Goal: Check status

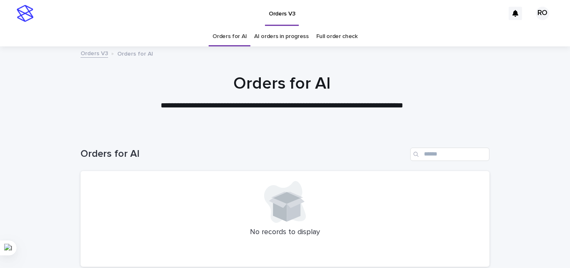
click at [294, 39] on link "AI orders in progress" at bounding box center [281, 37] width 55 height 20
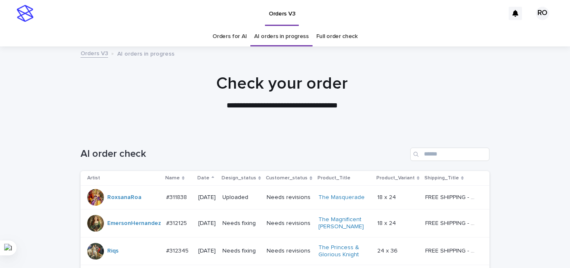
click at [199, 177] on p "Date" at bounding box center [203, 177] width 12 height 9
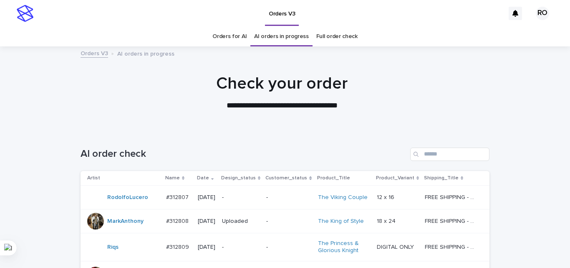
scroll to position [83, 0]
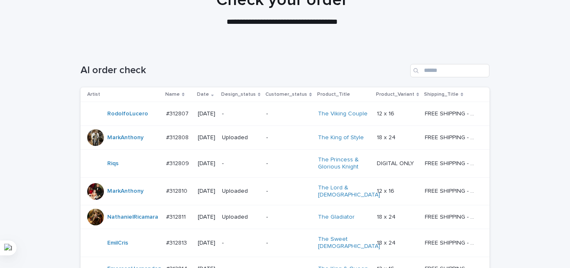
click at [219, 118] on td "[DATE]" at bounding box center [207, 114] width 24 height 24
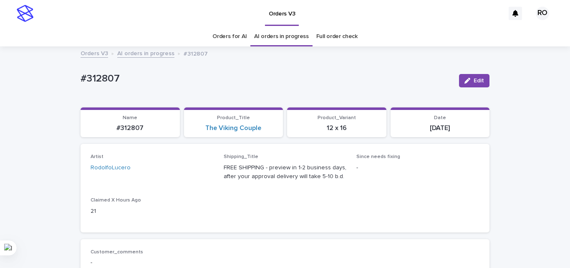
click at [220, 33] on link "Orders for AI" at bounding box center [229, 37] width 34 height 20
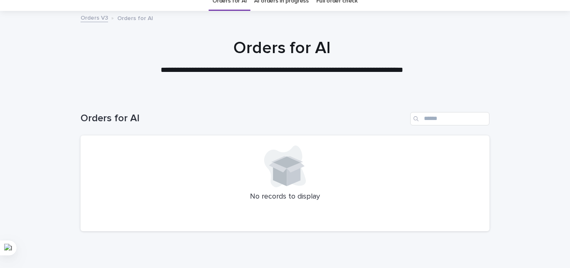
scroll to position [71, 0]
